Goal: Task Accomplishment & Management: Use online tool/utility

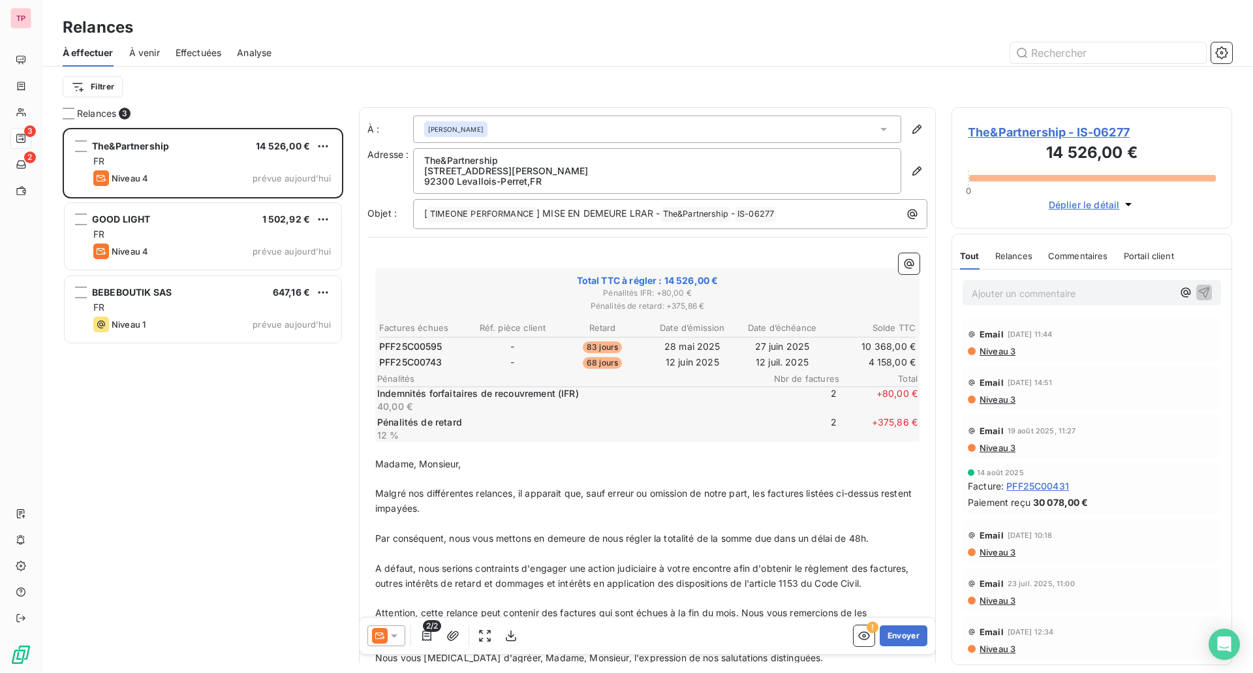
scroll to position [535, 271]
click at [401, 635] on div at bounding box center [387, 635] width 38 height 21
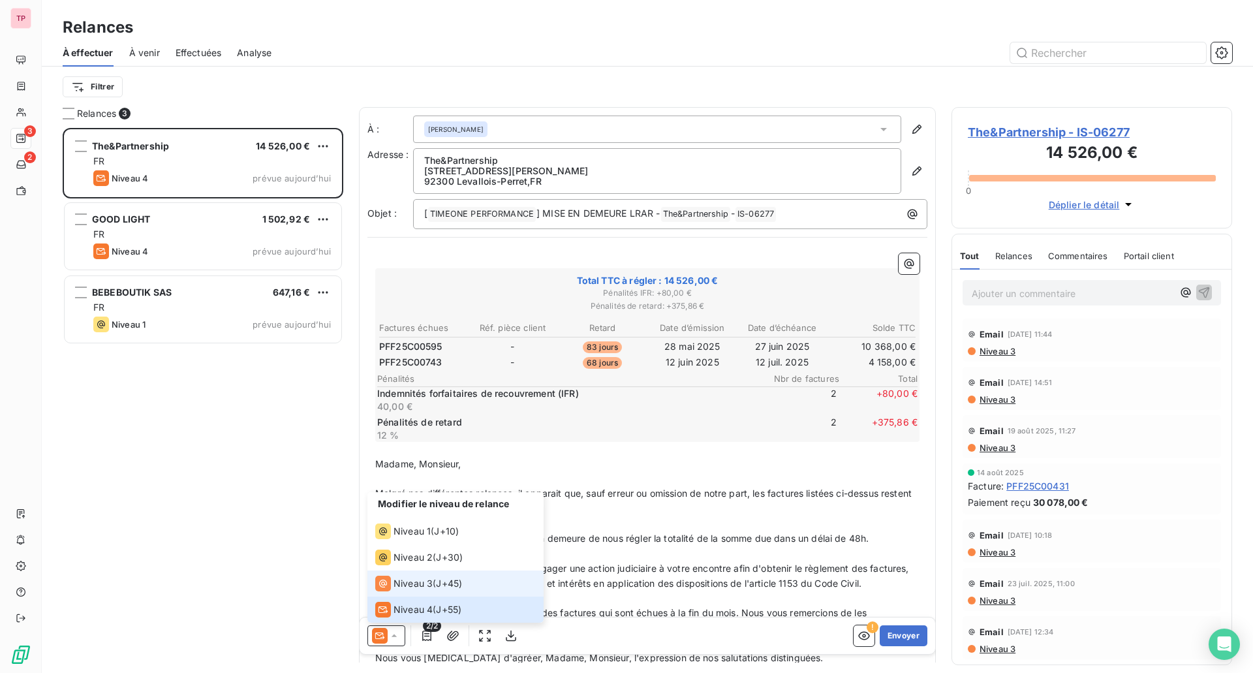
click at [414, 582] on span "Niveau 3" at bounding box center [413, 583] width 39 height 13
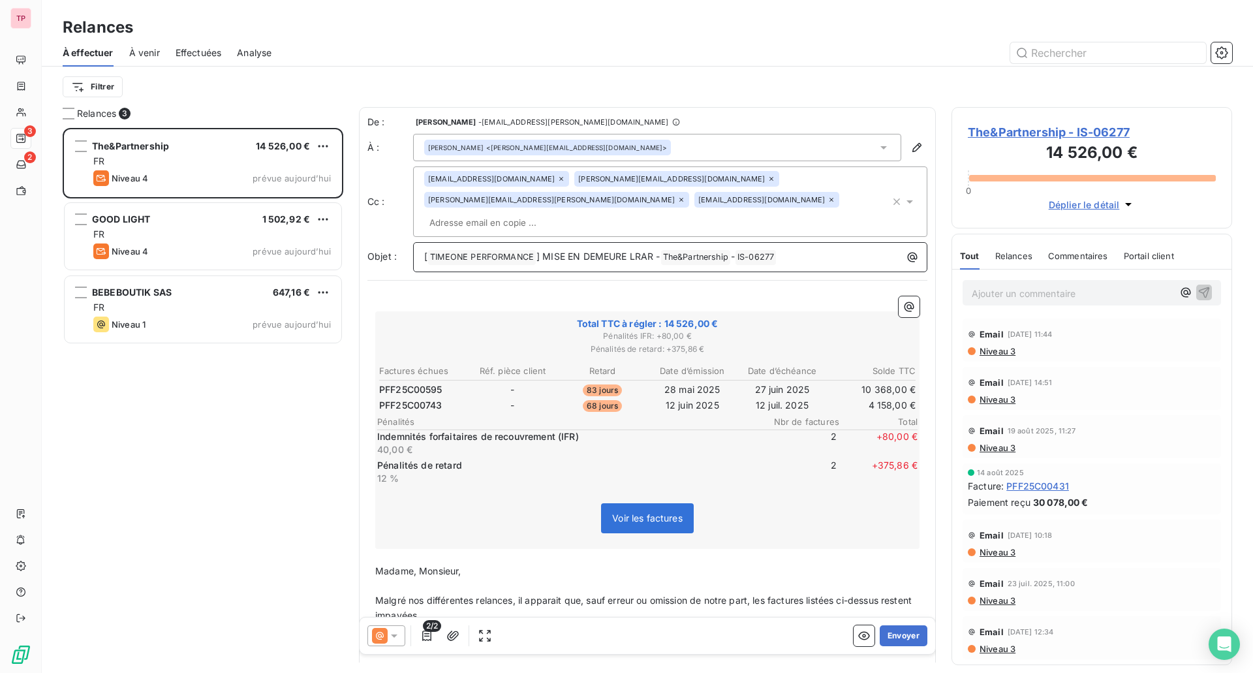
click at [542, 251] on span "] MISE EN DEMEURE LRAR -" at bounding box center [599, 256] width 124 height 11
click at [571, 251] on span "] DERNIRE MISE EN DEMEURE LRAR -" at bounding box center [620, 256] width 166 height 11
drag, startPoint x: 704, startPoint y: 235, endPoint x: 679, endPoint y: 234, distance: 24.8
click at [679, 251] on span "] DERNIERE MISE EN DEMEURE LRAR -" at bounding box center [622, 256] width 171 height 11
click at [705, 249] on p "[ TIMEONE PERFORMANCE ﻿ ] DERNIERE MISE EN DEMEURE LRAR - The&Partnership ﻿ - I…" at bounding box center [673, 257] width 499 height 16
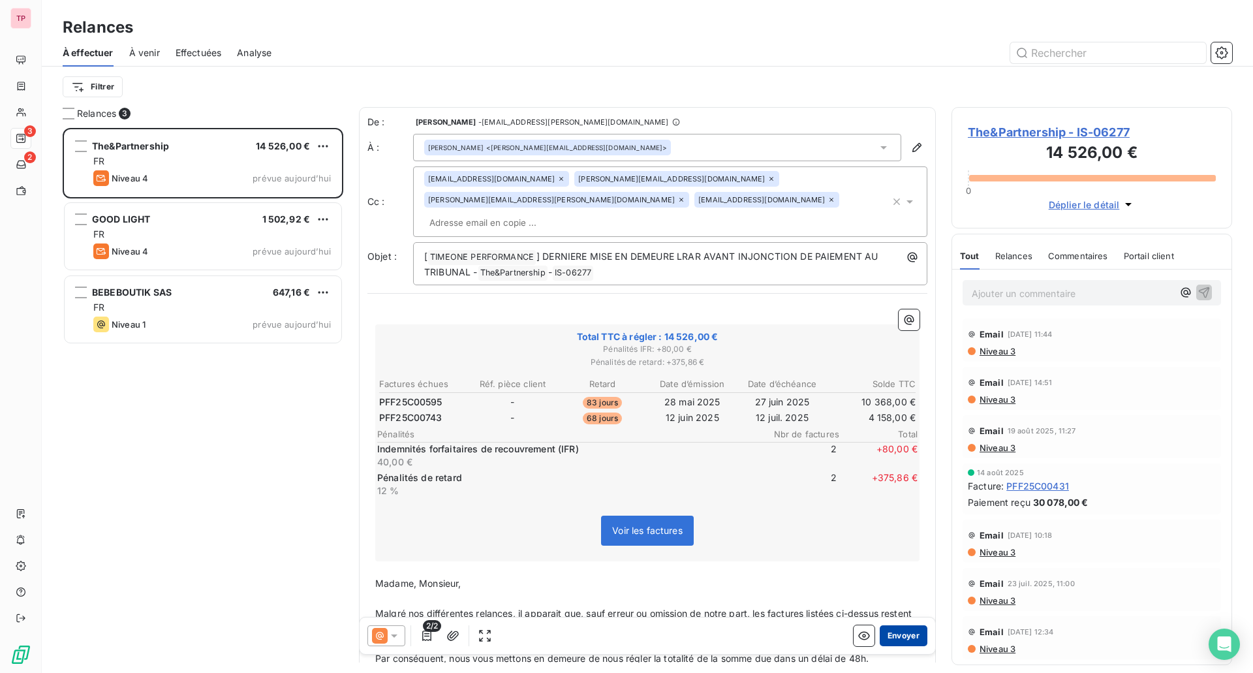
click at [891, 634] on button "Envoyer" at bounding box center [904, 635] width 48 height 21
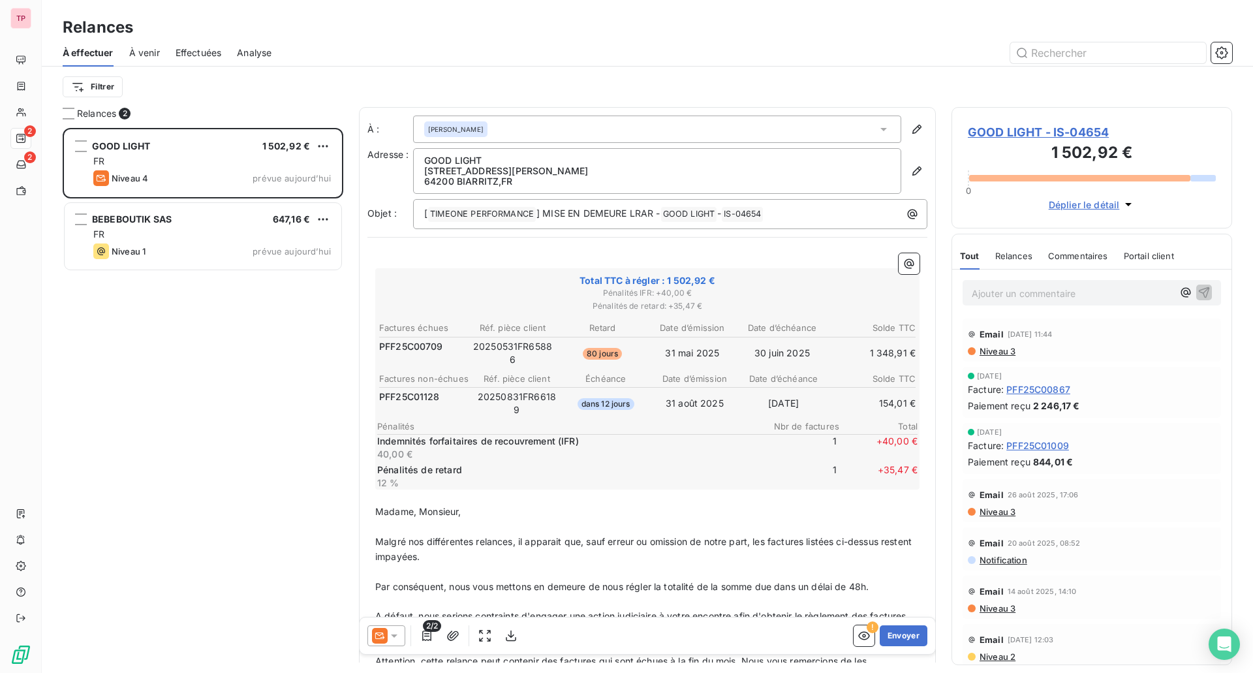
click at [428, 341] on span "PFF25C00709" at bounding box center [411, 346] width 64 height 13
copy span "PFF25C00709"
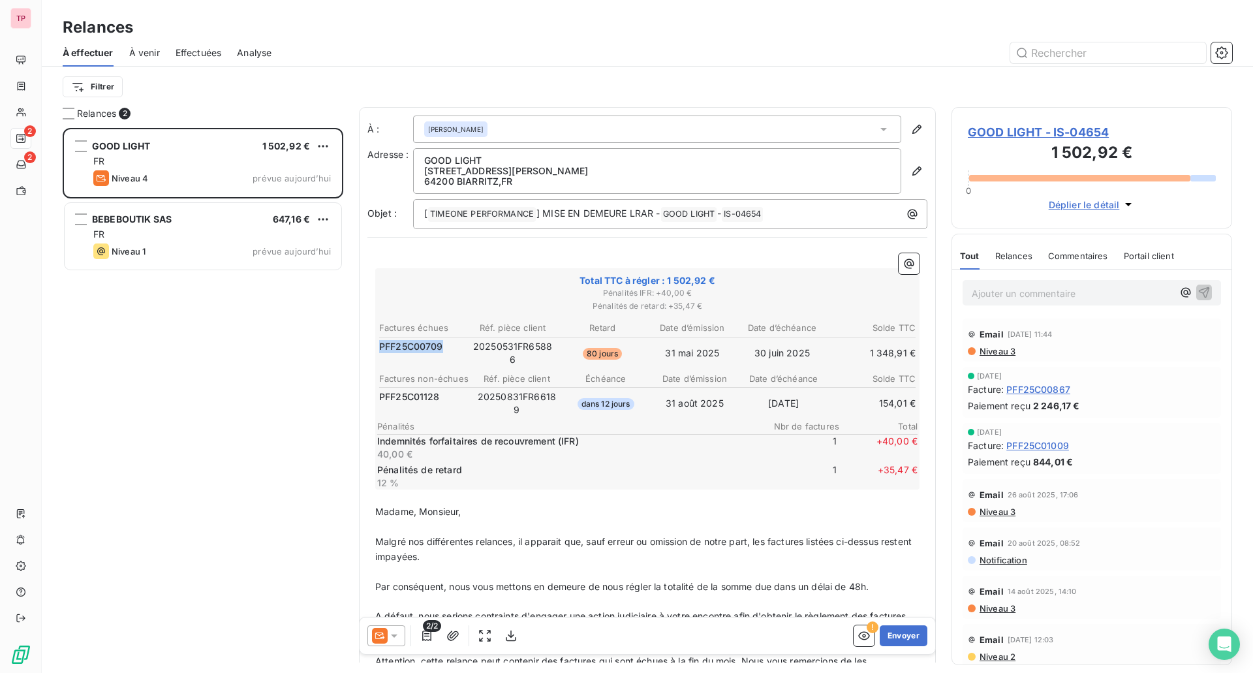
click at [428, 341] on span "PFF25C00709" at bounding box center [411, 346] width 64 height 13
click at [394, 632] on icon at bounding box center [394, 635] width 13 height 13
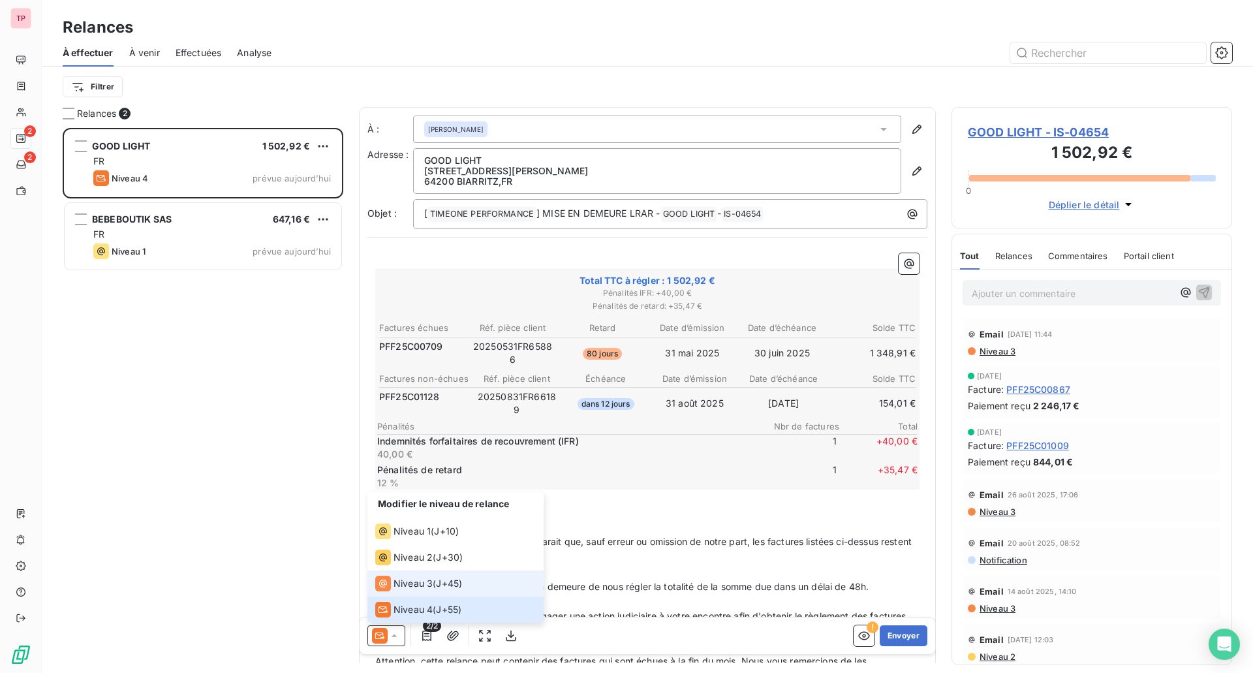
click at [407, 592] on li "Niveau 3 ( J+45 )" at bounding box center [456, 584] width 176 height 26
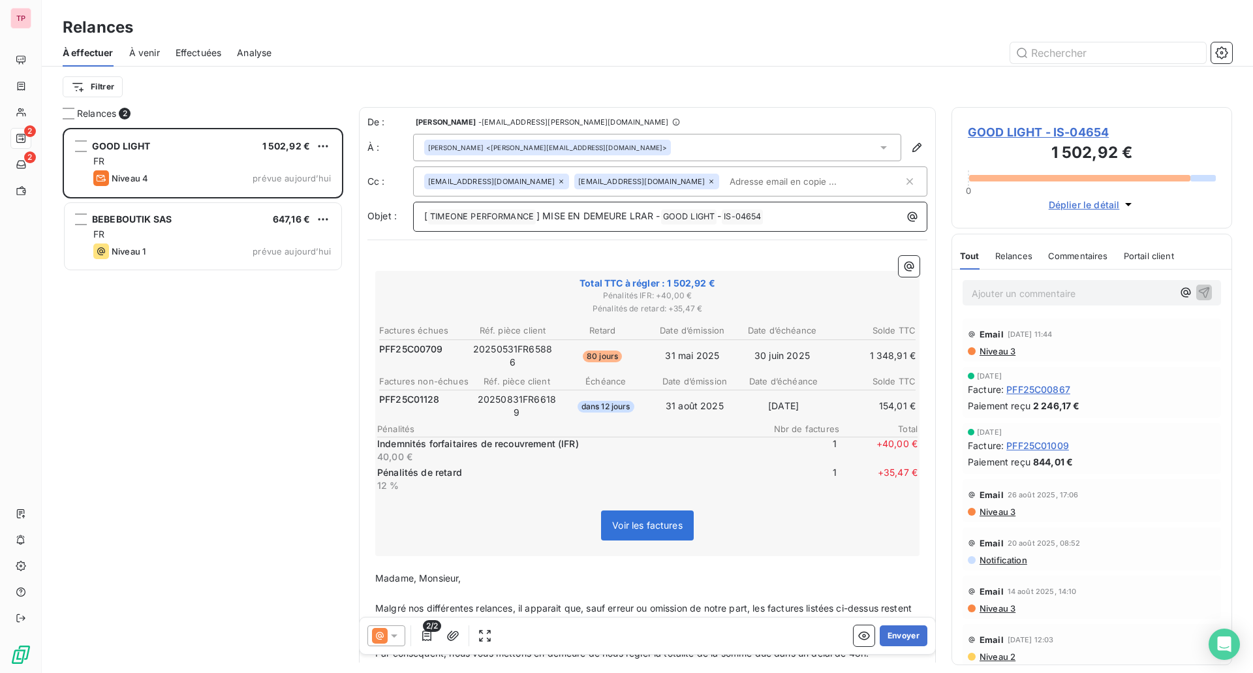
click at [544, 217] on span "] MISE EN DEMEURE LRAR -" at bounding box center [599, 215] width 124 height 11
click at [693, 213] on span "] DERNIRE MISE EN DEMEURE LRAR -" at bounding box center [620, 215] width 166 height 11
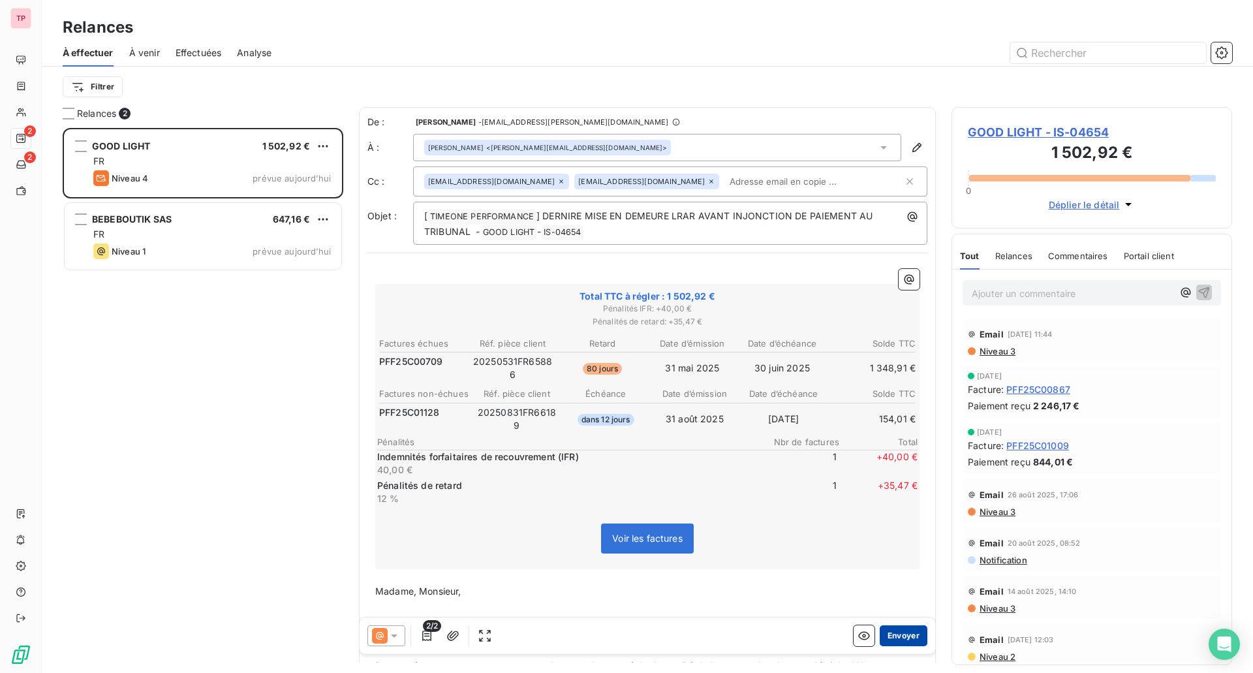
click at [900, 640] on button "Envoyer" at bounding box center [904, 635] width 48 height 21
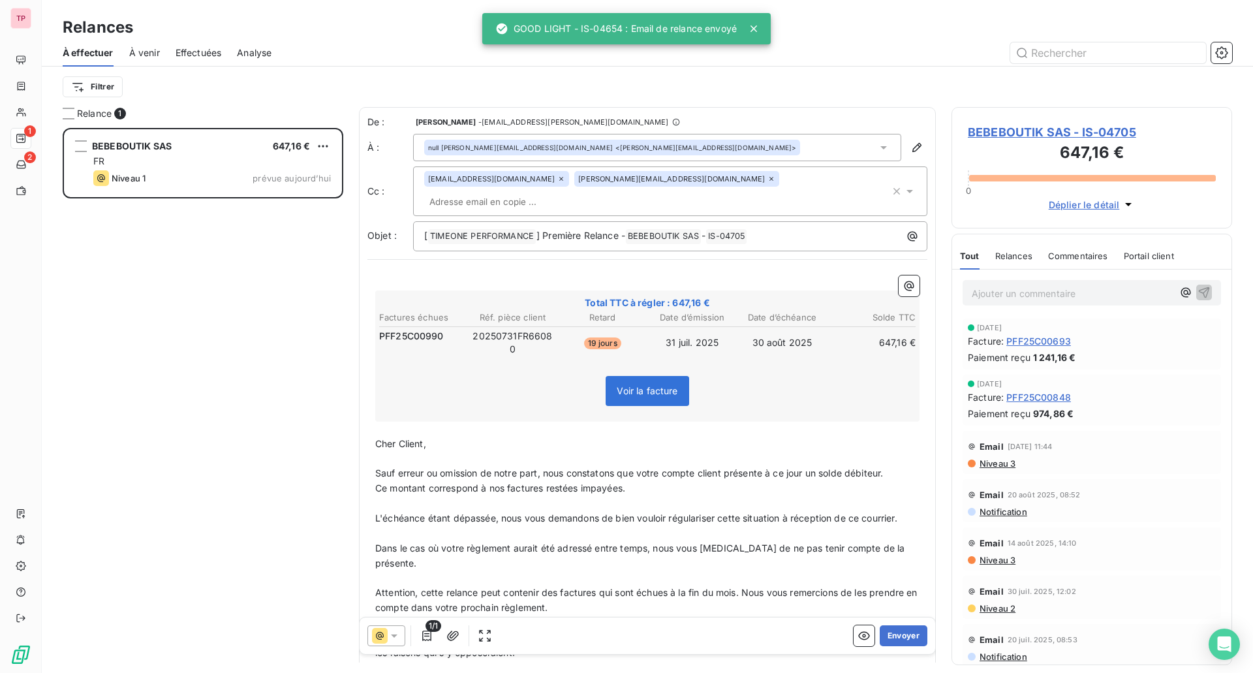
click at [900, 640] on button "Envoyer" at bounding box center [904, 635] width 48 height 21
